Goal: Check status: Check status

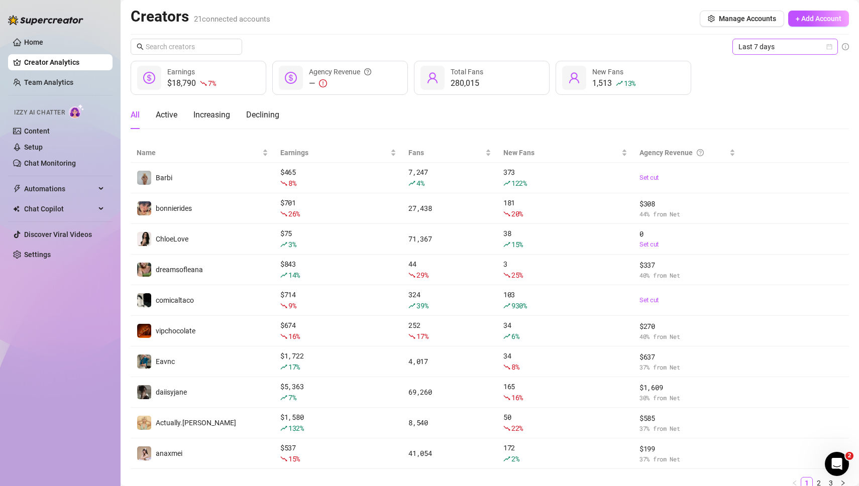
click at [830, 48] on icon "calendar" at bounding box center [829, 47] width 6 height 6
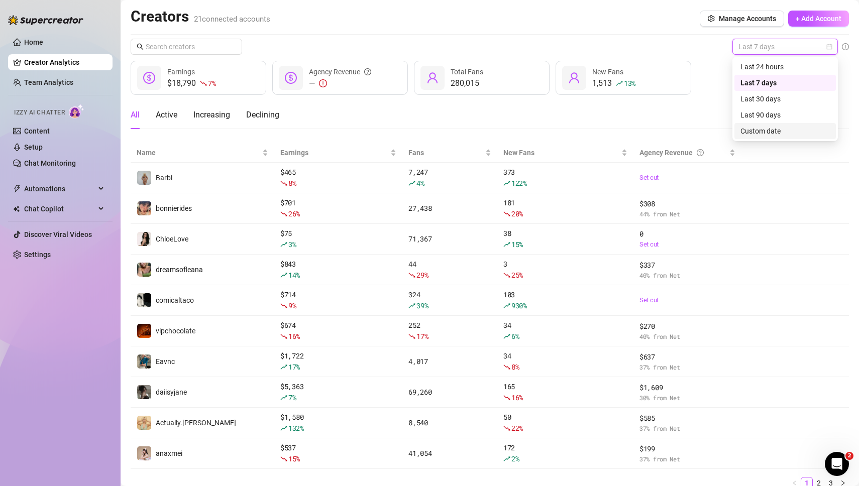
click at [768, 130] on div "Custom date" at bounding box center [784, 131] width 89 height 11
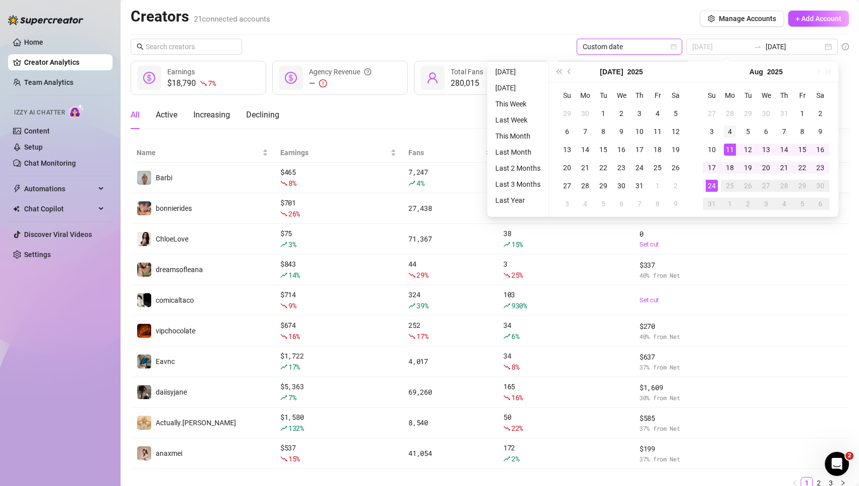
type input "[DATE]"
click at [728, 133] on div "4" at bounding box center [730, 132] width 12 height 12
type input "[DATE]"
click at [711, 150] on div "10" at bounding box center [712, 150] width 12 height 12
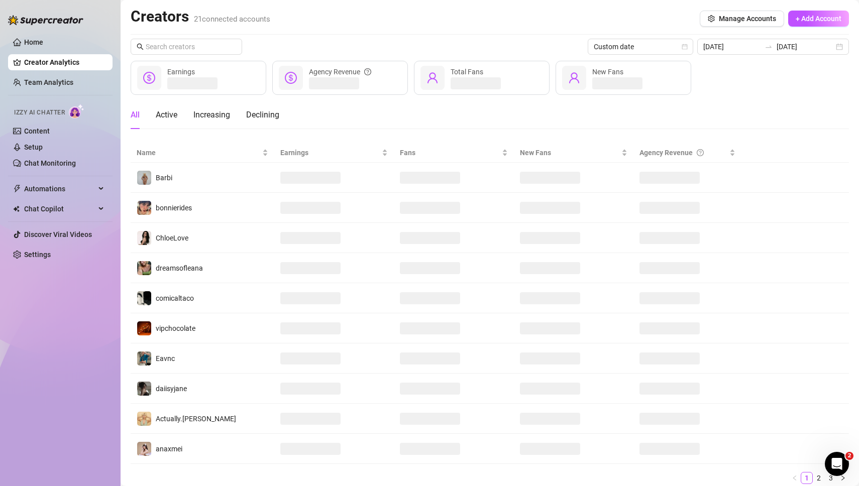
click at [577, 22] on div "Creators 21 connected accounts Manage Accounts + Add Account" at bounding box center [490, 18] width 718 height 23
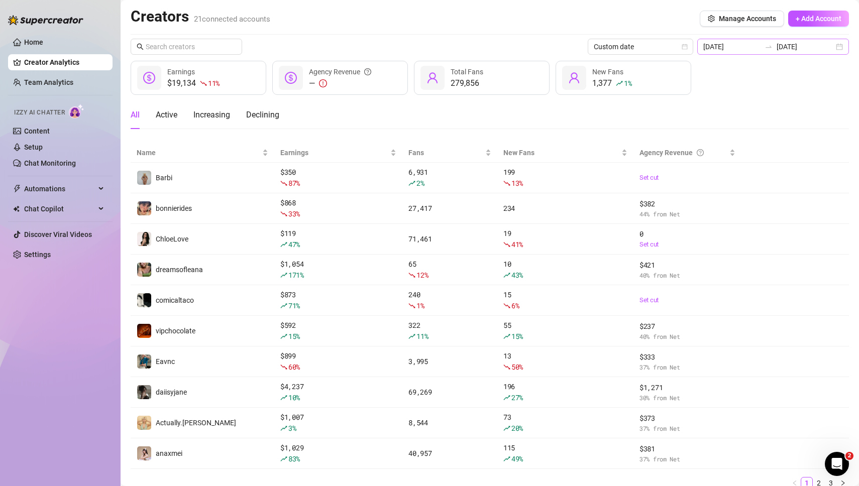
click at [838, 45] on div "[DATE] [DATE]" at bounding box center [773, 47] width 152 height 16
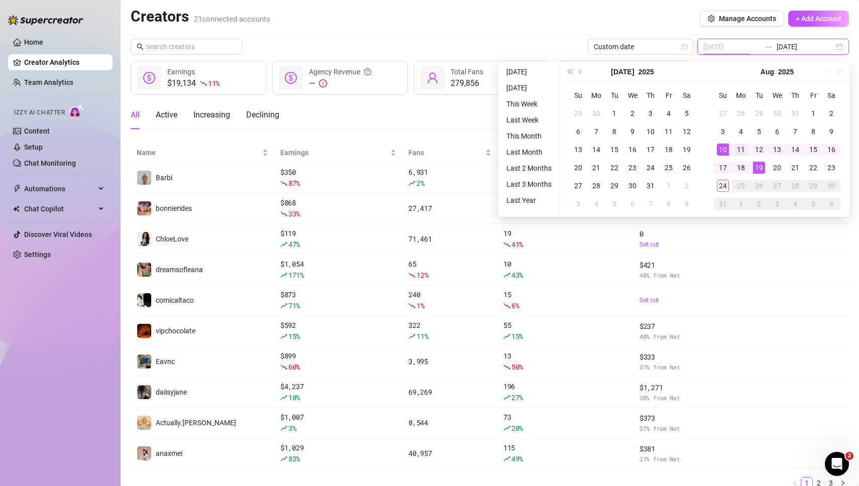
type input "[DATE]"
click at [743, 149] on div "11" at bounding box center [741, 150] width 12 height 12
type input "[DATE]"
click at [726, 166] on div "17" at bounding box center [723, 168] width 12 height 12
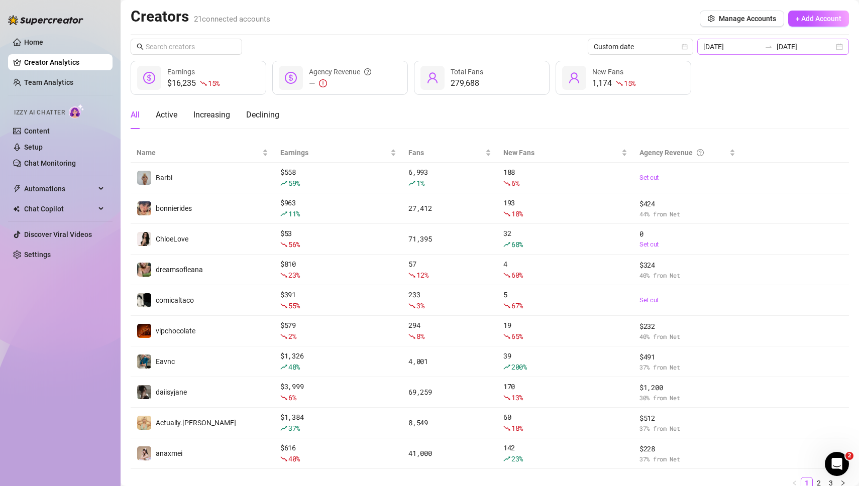
click at [838, 45] on div "[DATE] [DATE]" at bounding box center [773, 47] width 152 height 16
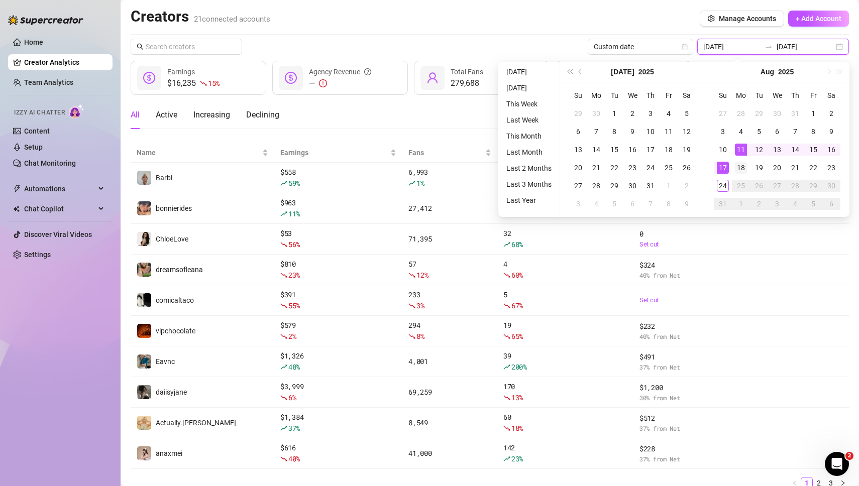
type input "[DATE]"
click at [739, 169] on div "18" at bounding box center [741, 168] width 12 height 12
type input "[DATE]"
click at [723, 185] on div "24" at bounding box center [723, 186] width 12 height 12
